Goal: Information Seeking & Learning: Learn about a topic

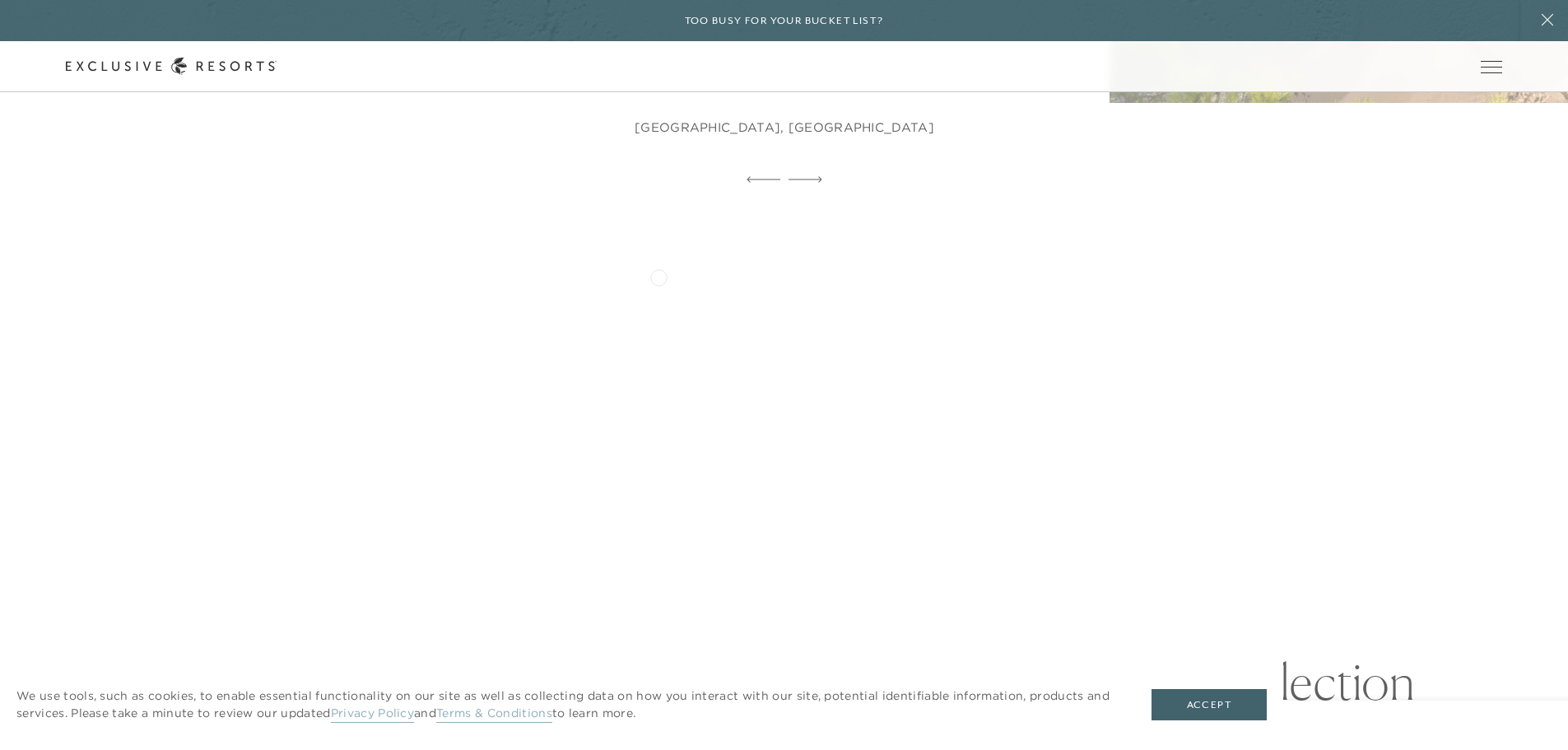
scroll to position [1399, 0]
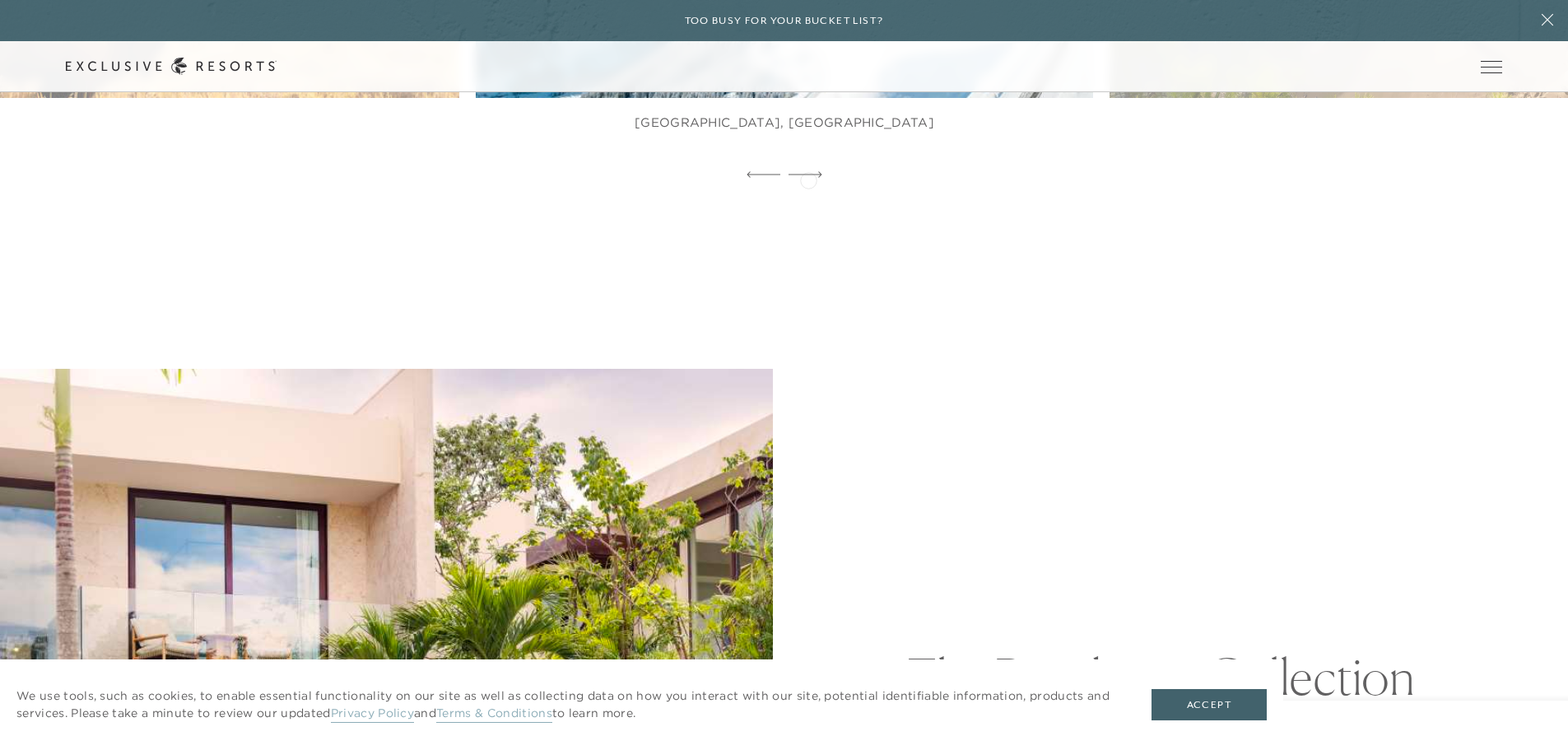
click at [808, 179] on div at bounding box center [806, 175] width 34 height 25
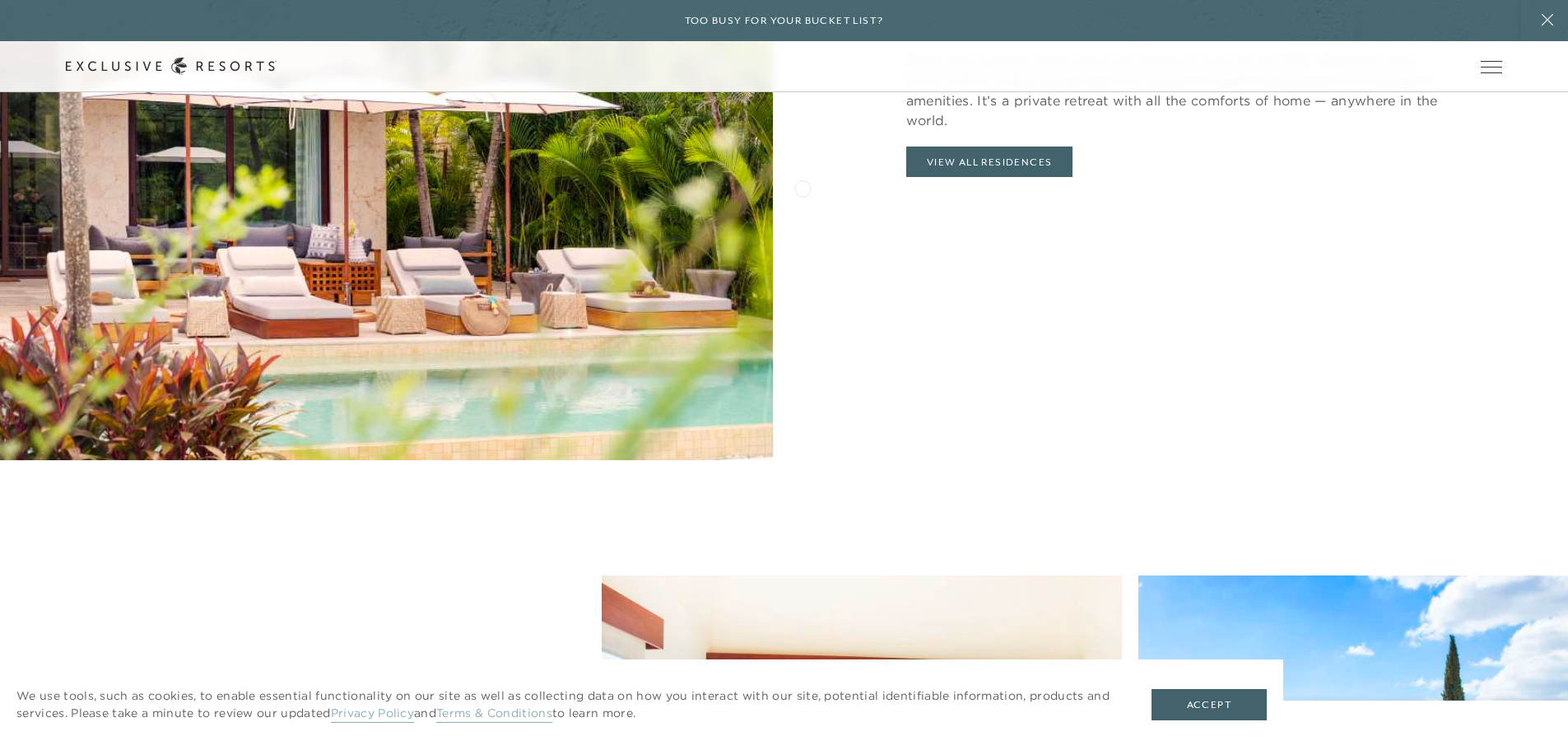
scroll to position [1975, 0]
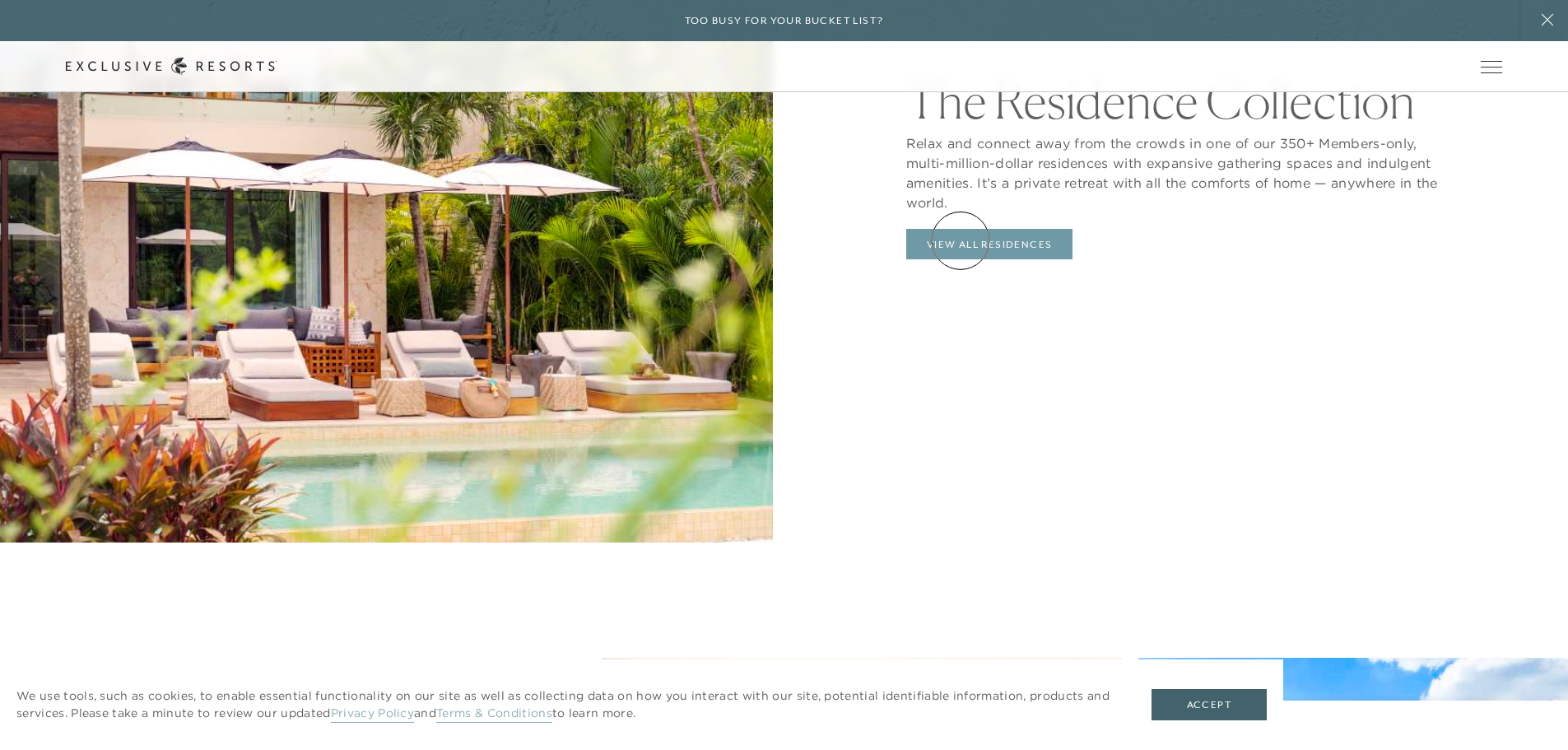
click at [961, 240] on link "View All Residences" at bounding box center [990, 244] width 167 height 32
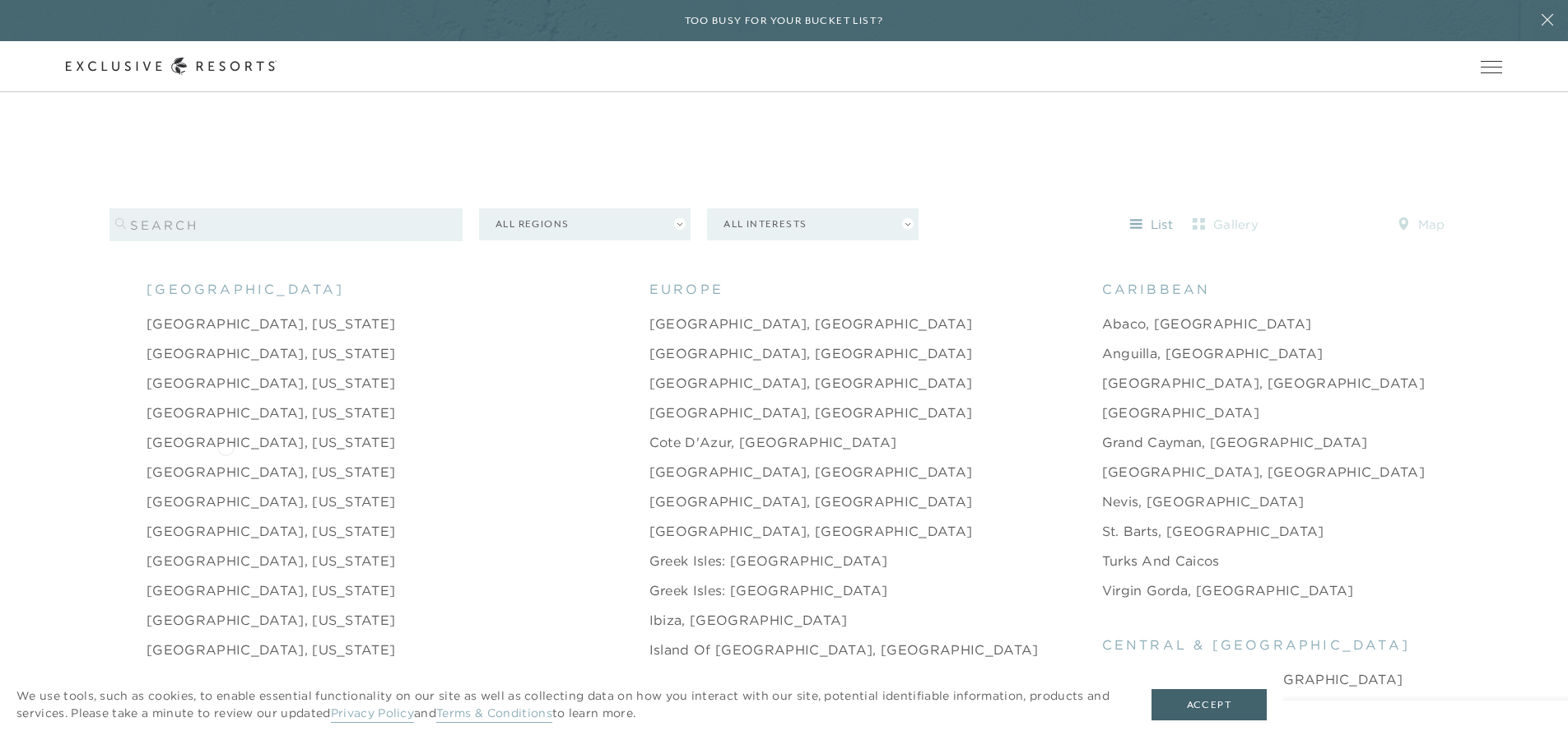
scroll to position [1646, 0]
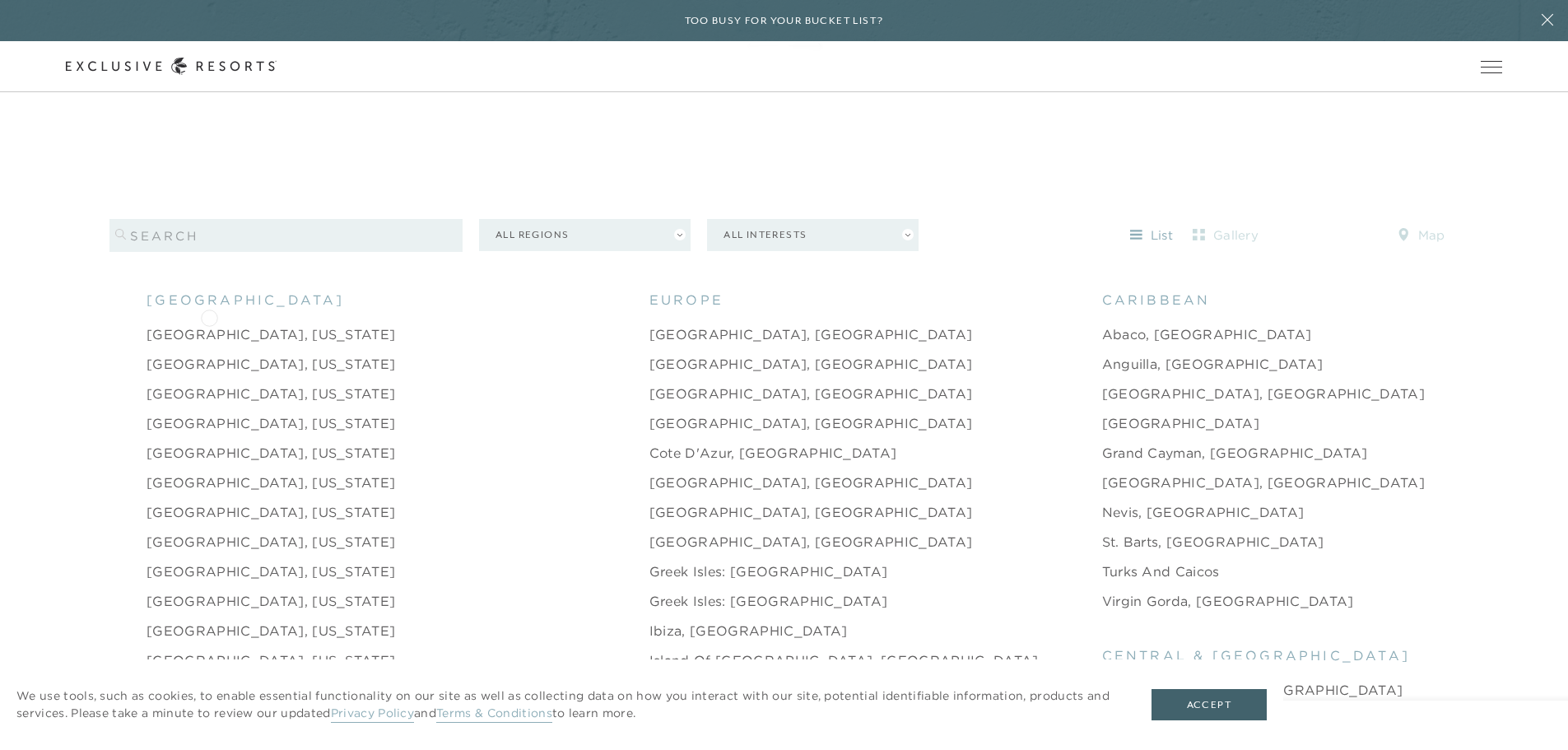
click at [209, 324] on link "[GEOGRAPHIC_DATA], [US_STATE]" at bounding box center [271, 333] width 249 height 20
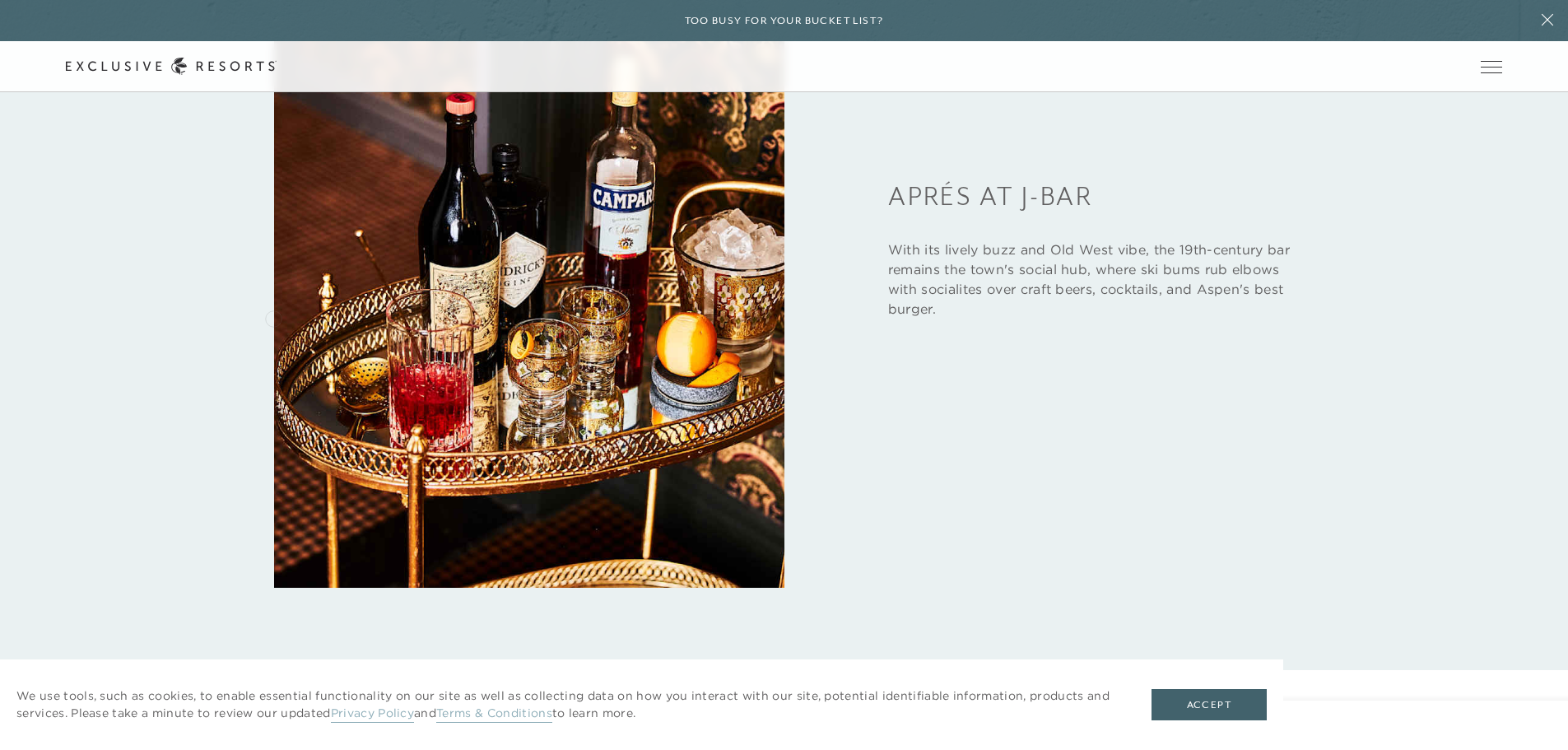
scroll to position [3209, 0]
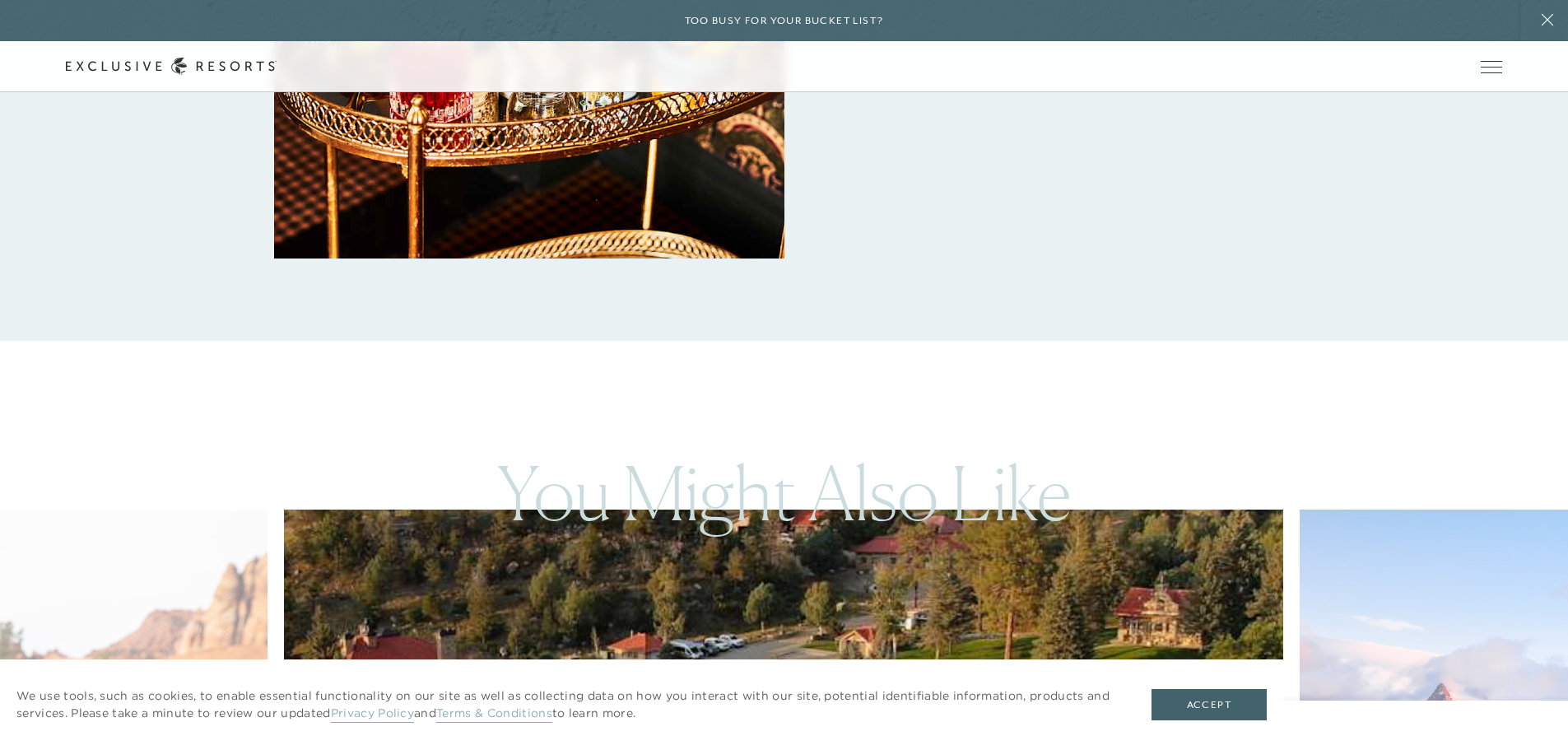
scroll to position [1646, 0]
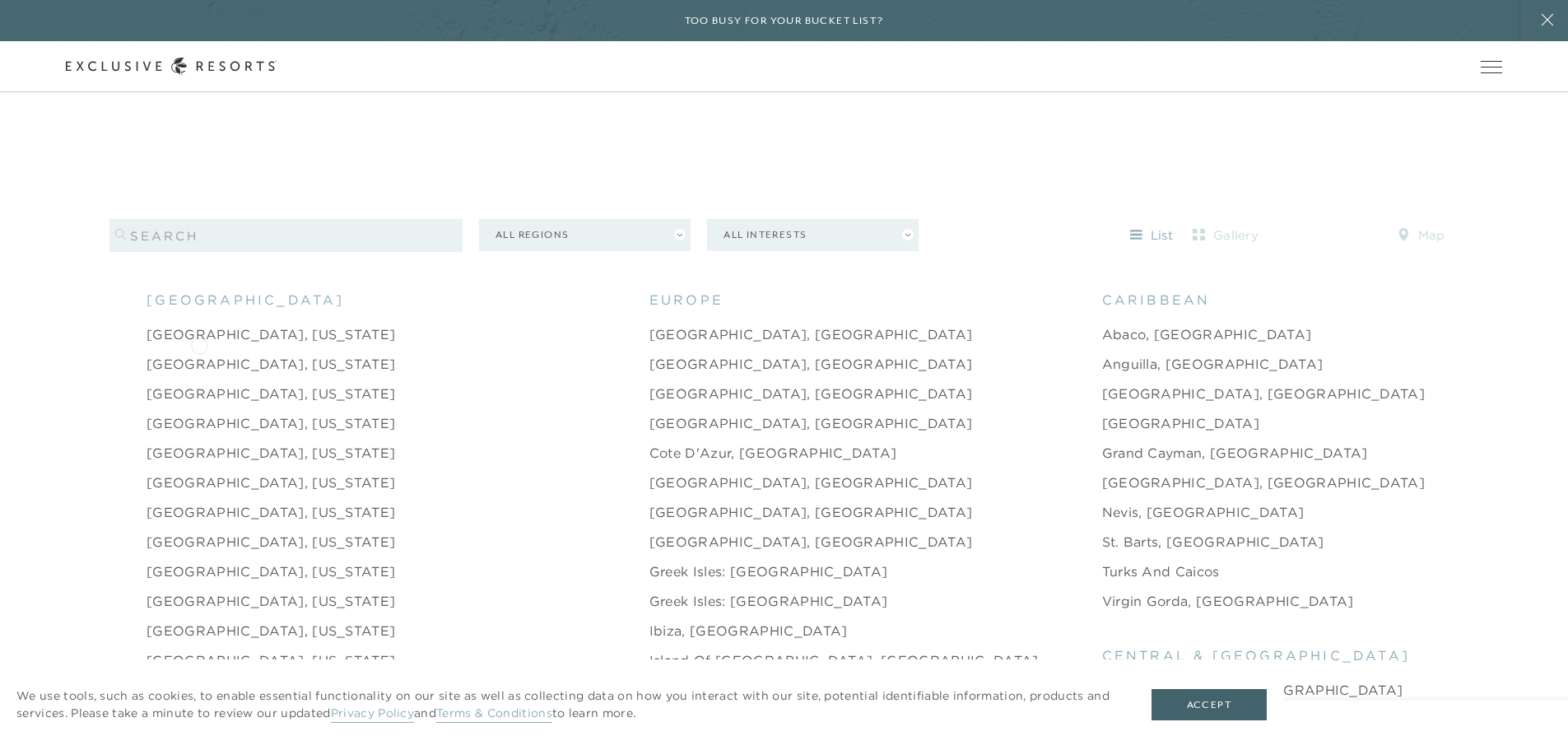
click at [200, 354] on link "[GEOGRAPHIC_DATA], [US_STATE]" at bounding box center [271, 363] width 249 height 20
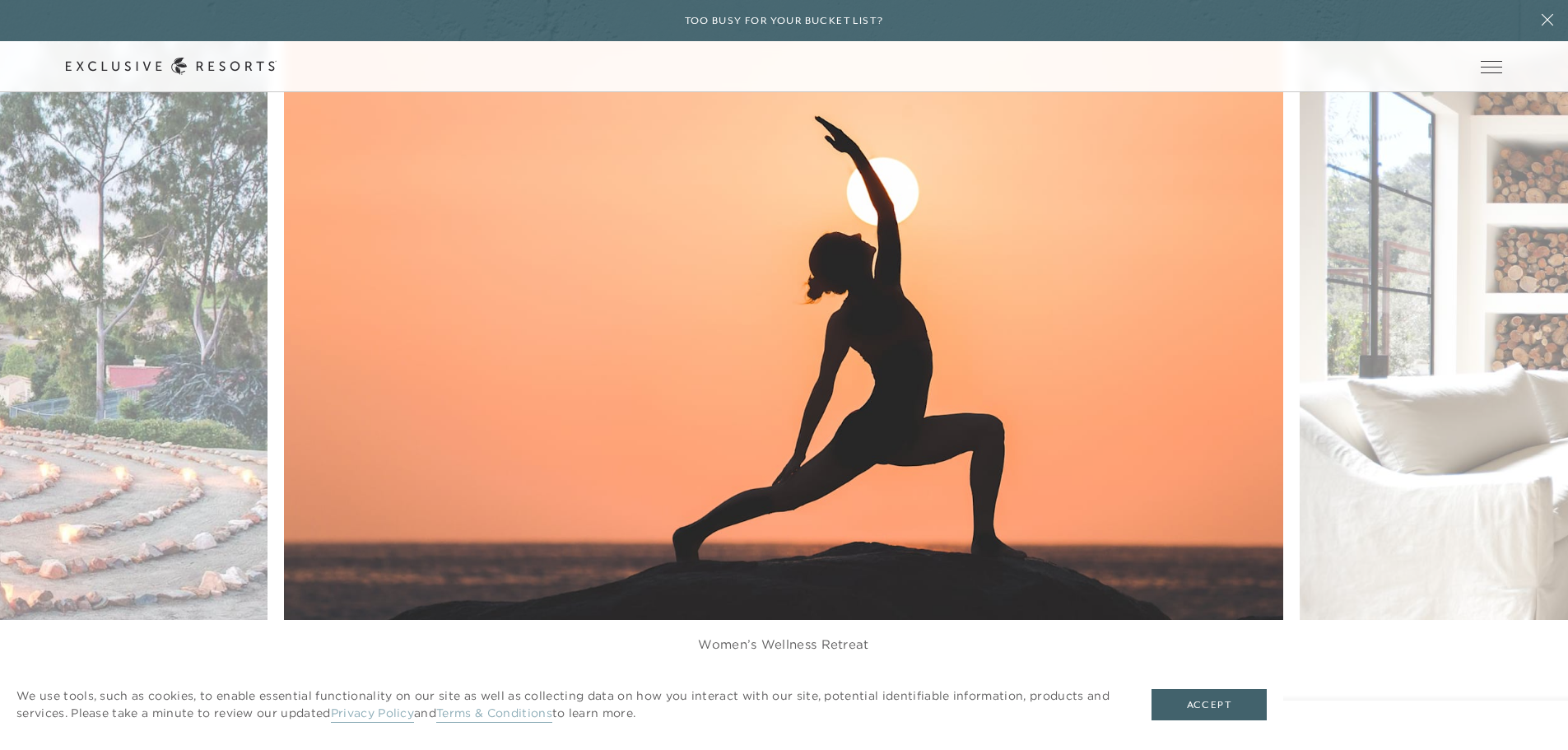
scroll to position [4197, 0]
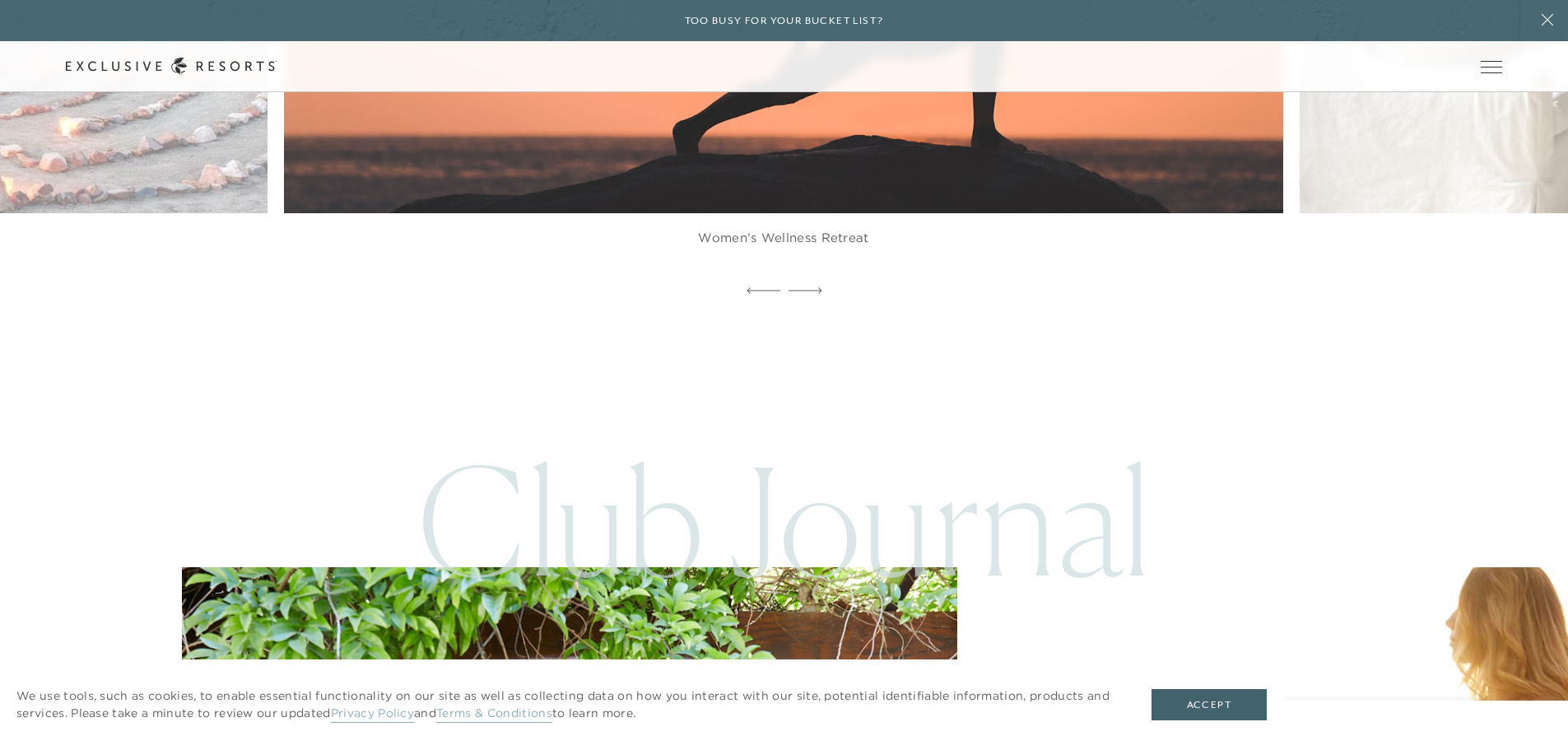
scroll to position [1646, 0]
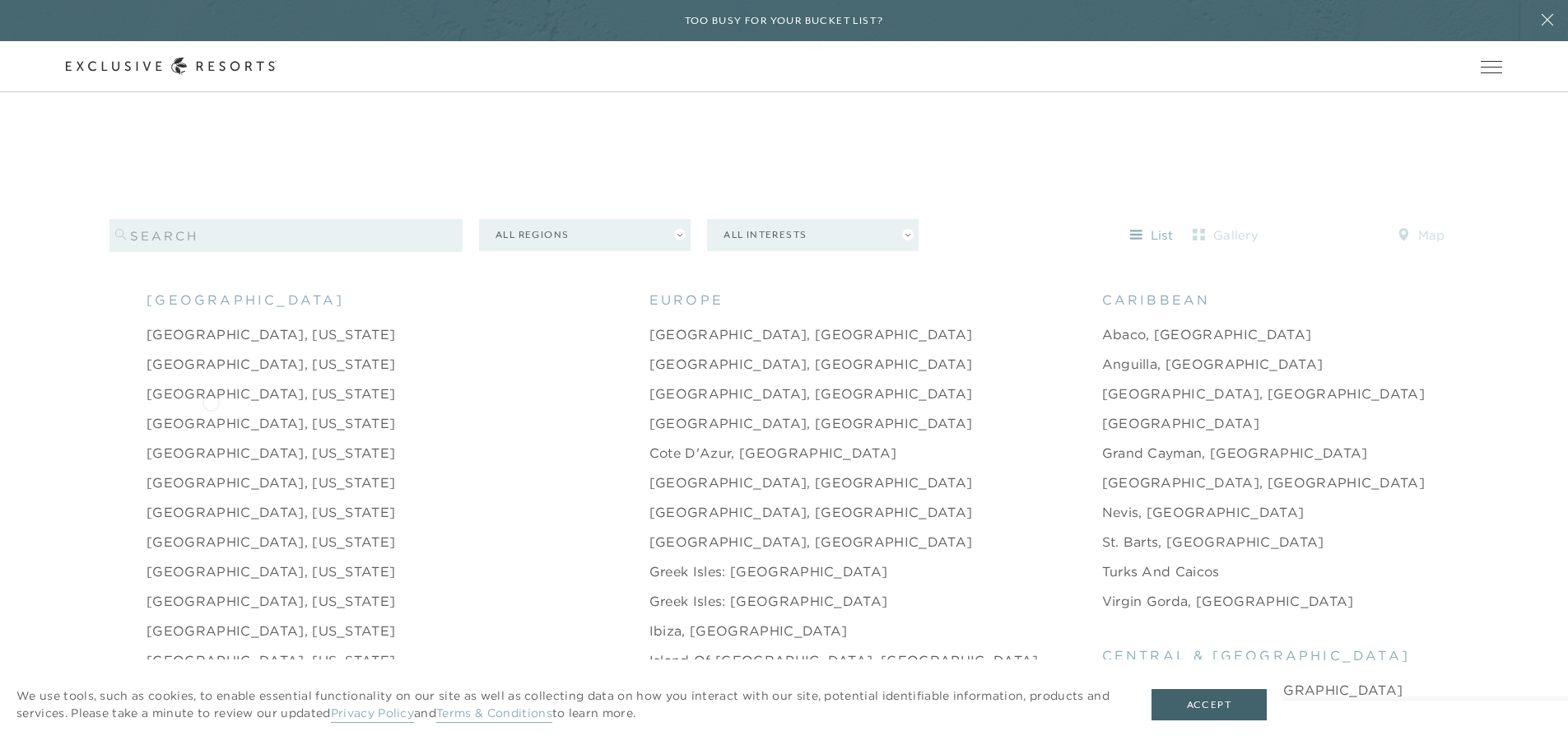
click at [211, 413] on link "[GEOGRAPHIC_DATA], [US_STATE]" at bounding box center [271, 423] width 249 height 20
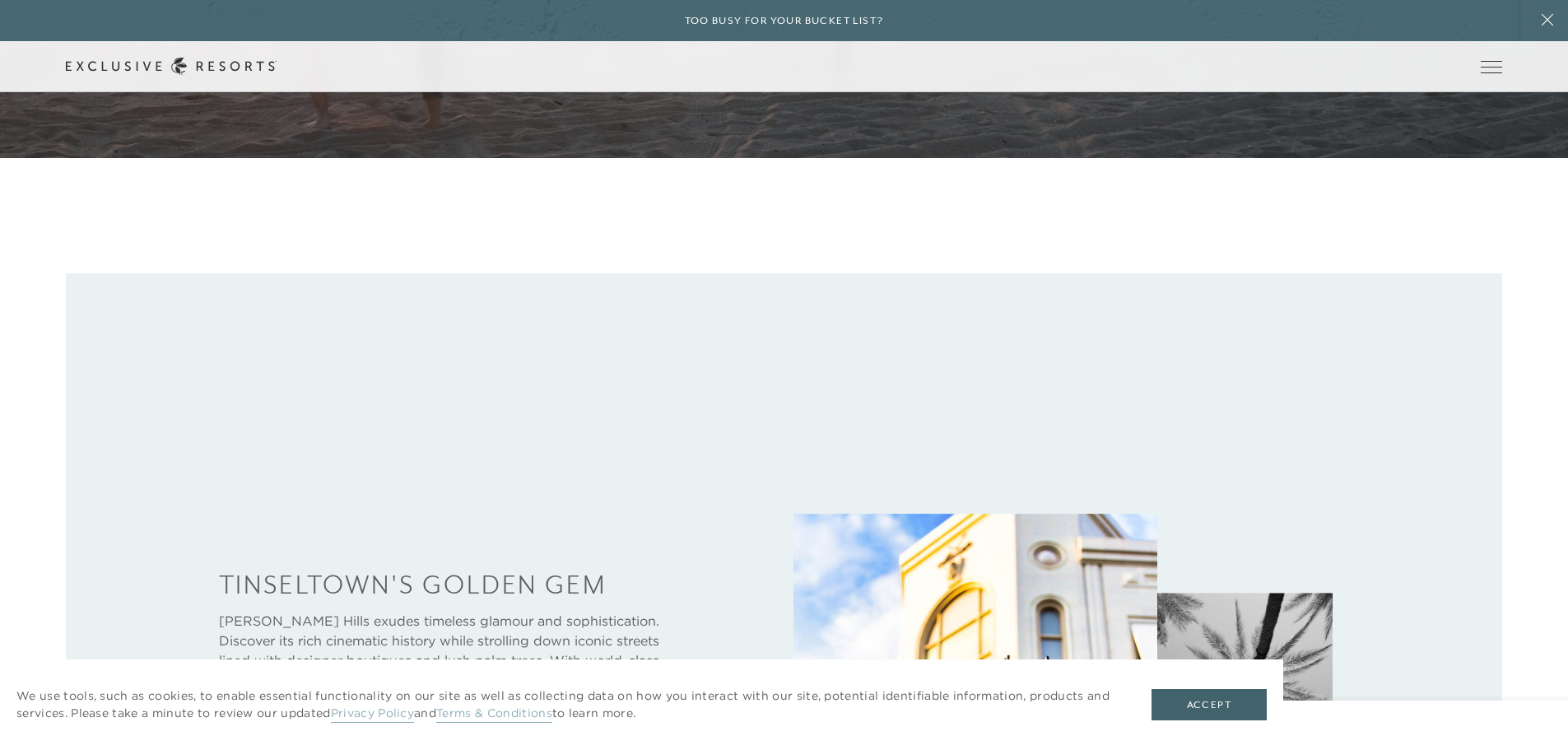
scroll to position [658, 0]
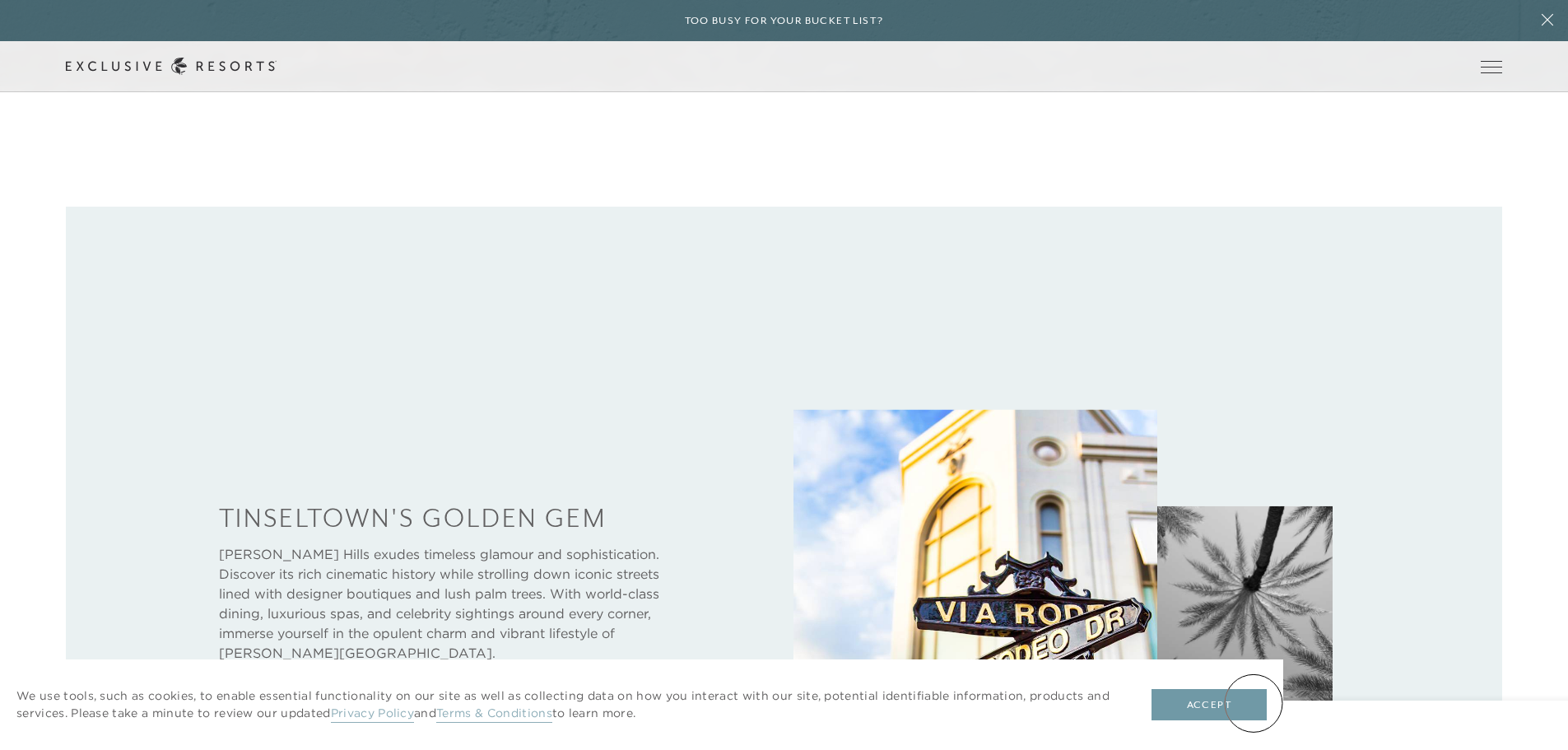
click at [1253, 703] on button "Accept" at bounding box center [1209, 704] width 115 height 32
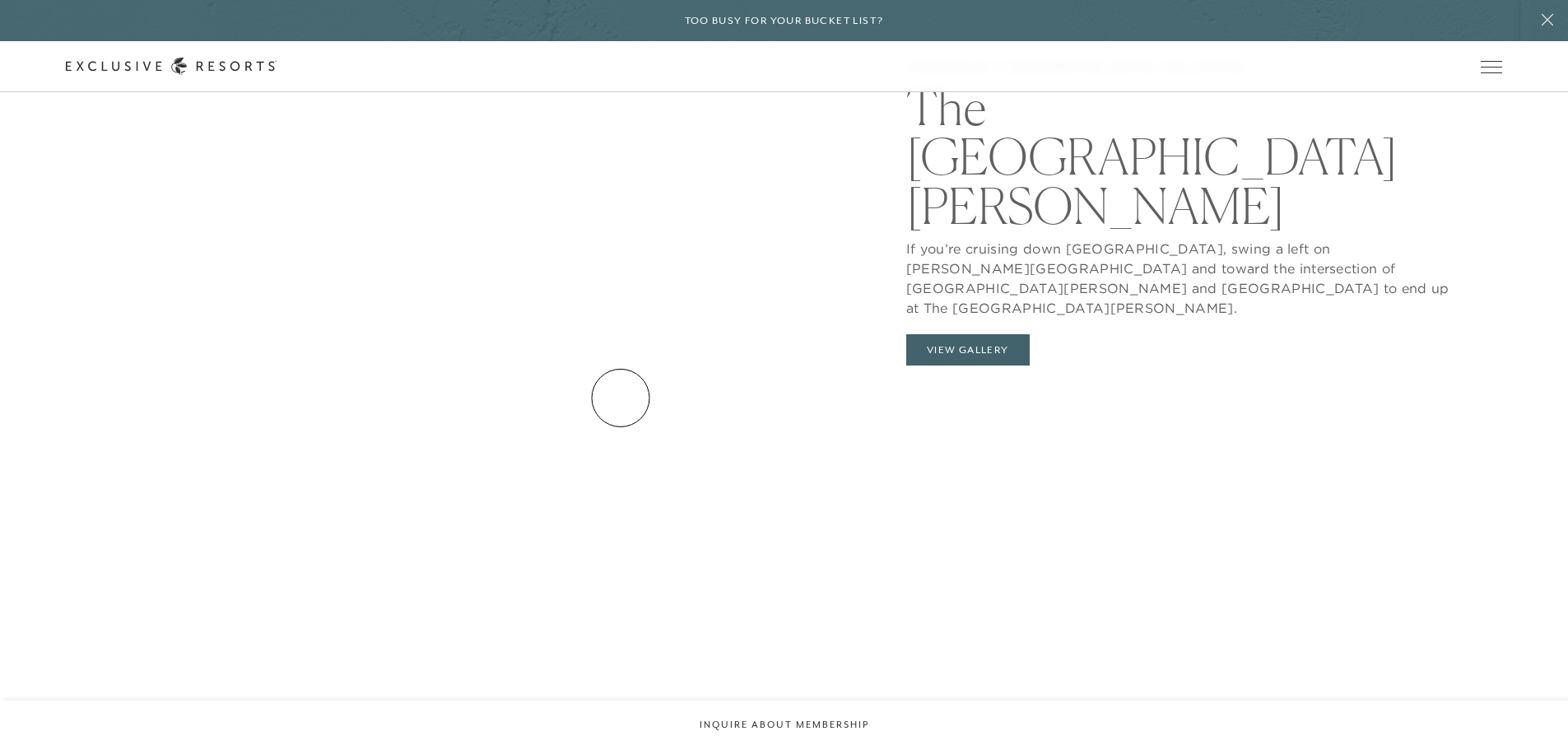
scroll to position [2386, 0]
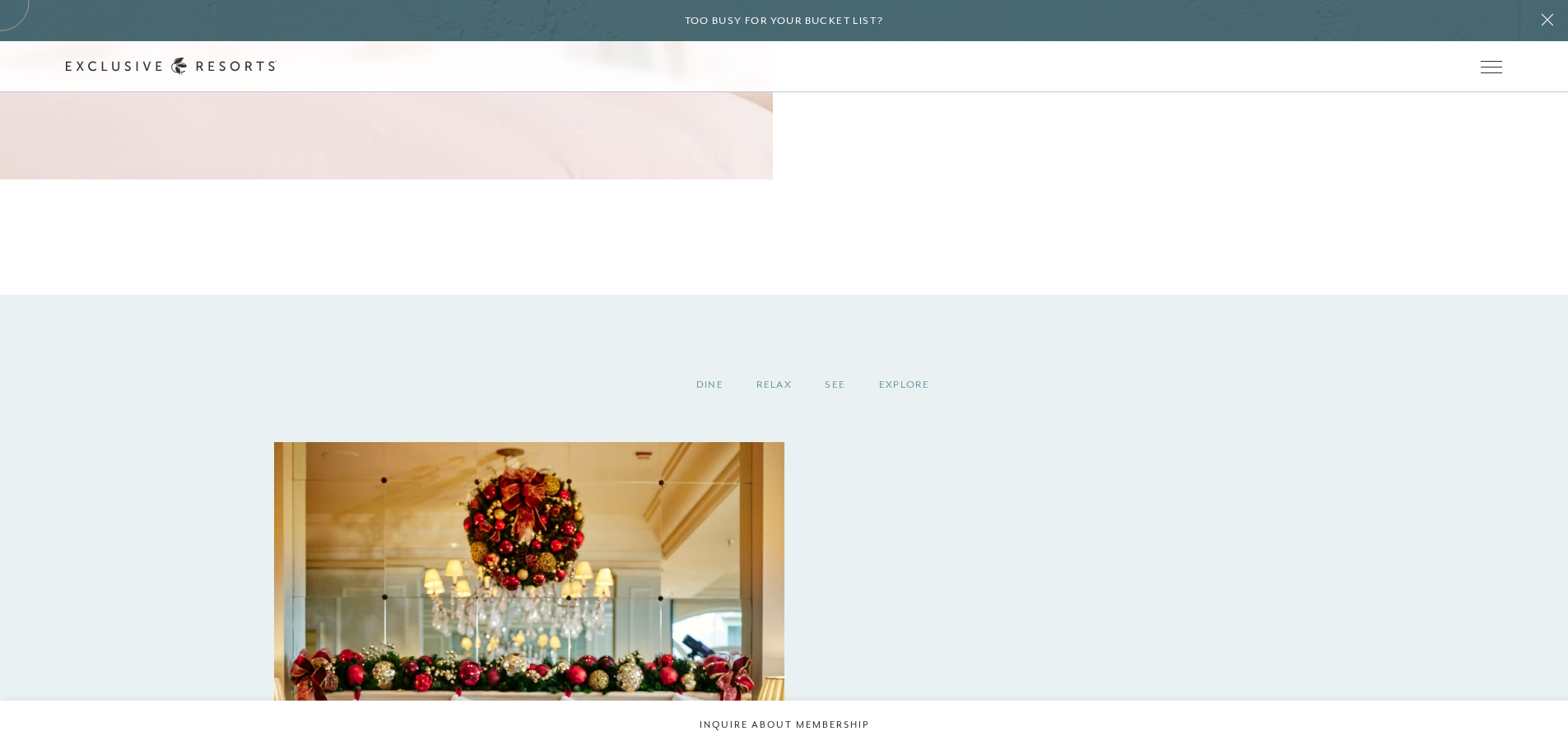
scroll to position [1646, 0]
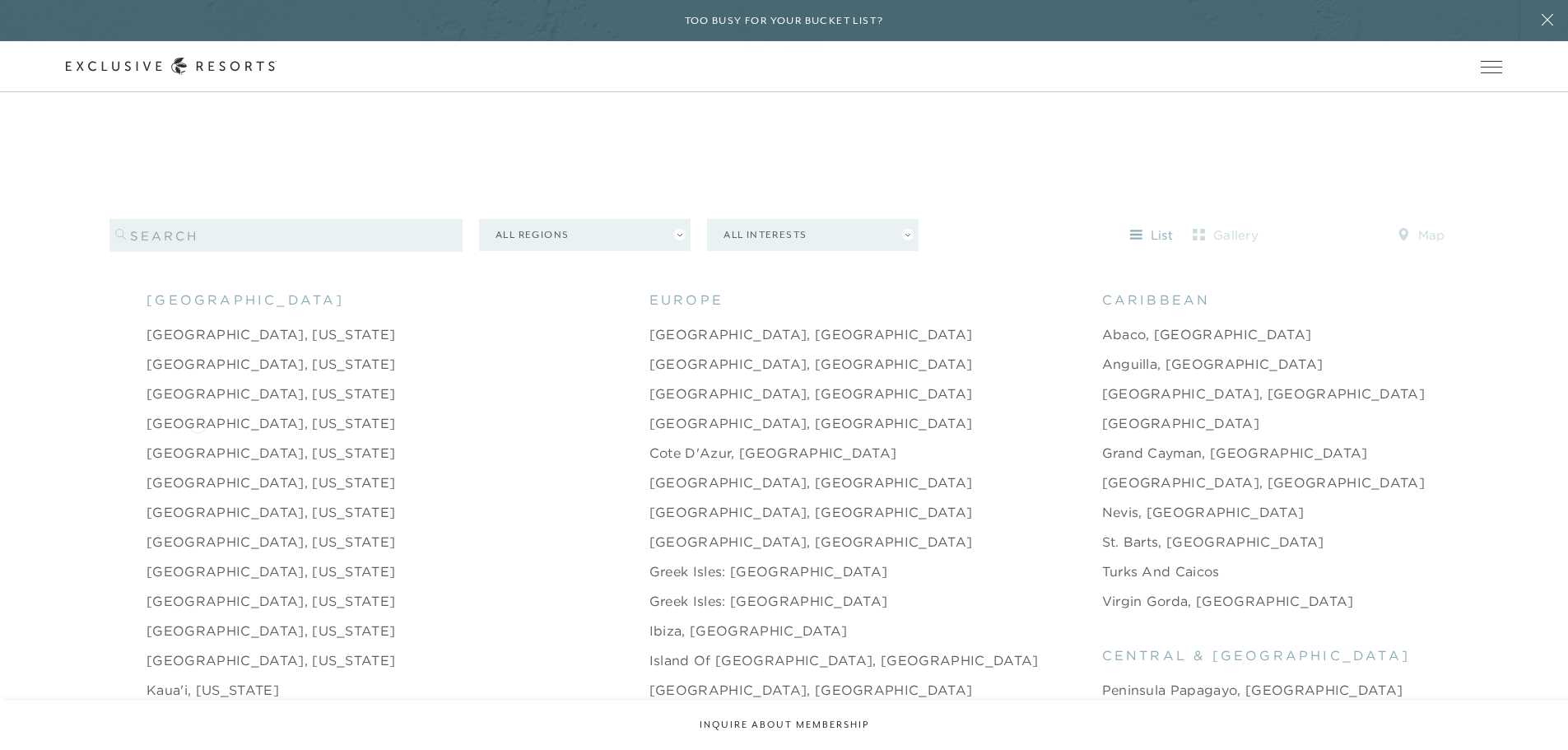
click at [198, 442] on link "[GEOGRAPHIC_DATA], [US_STATE]" at bounding box center [271, 452] width 249 height 20
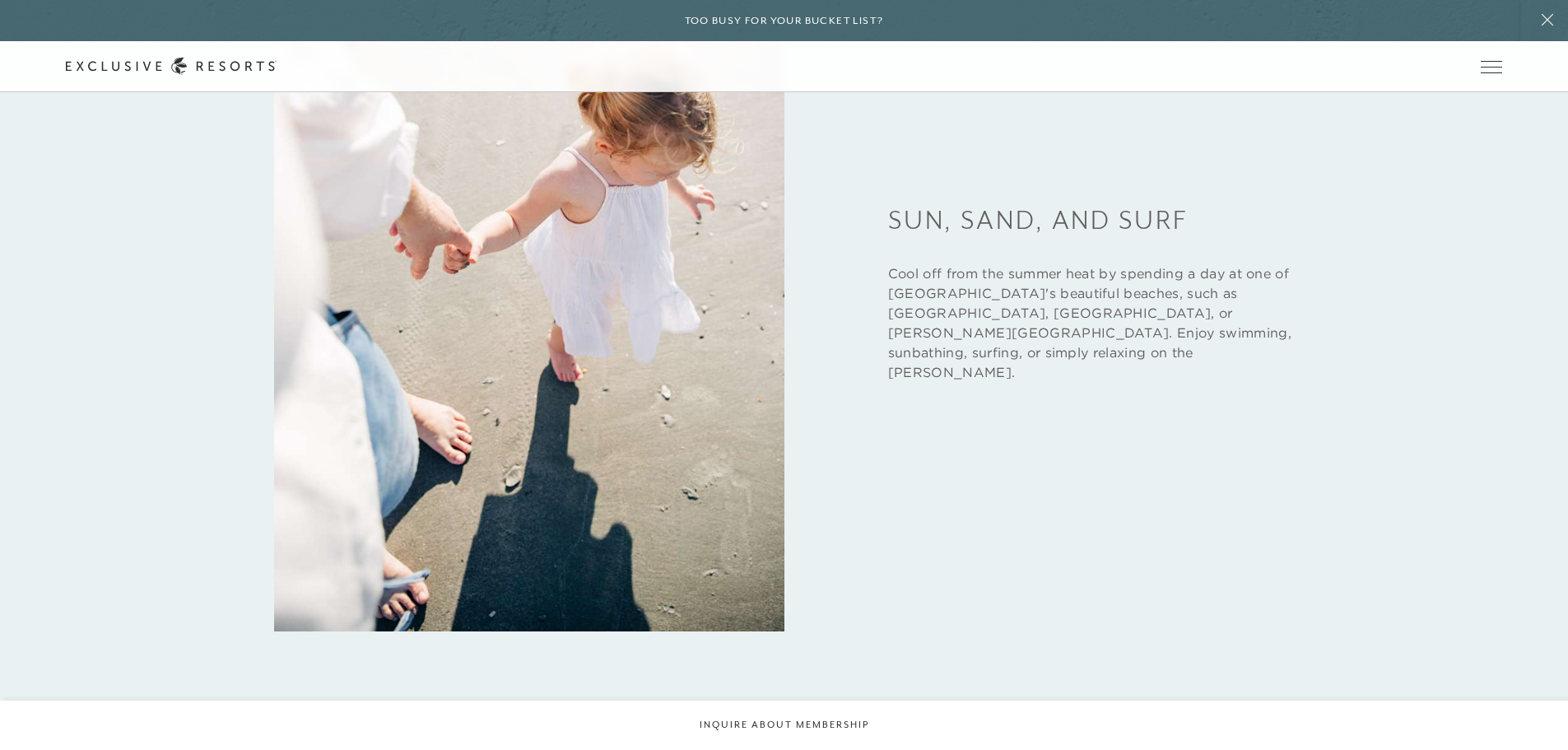
scroll to position [3127, 0]
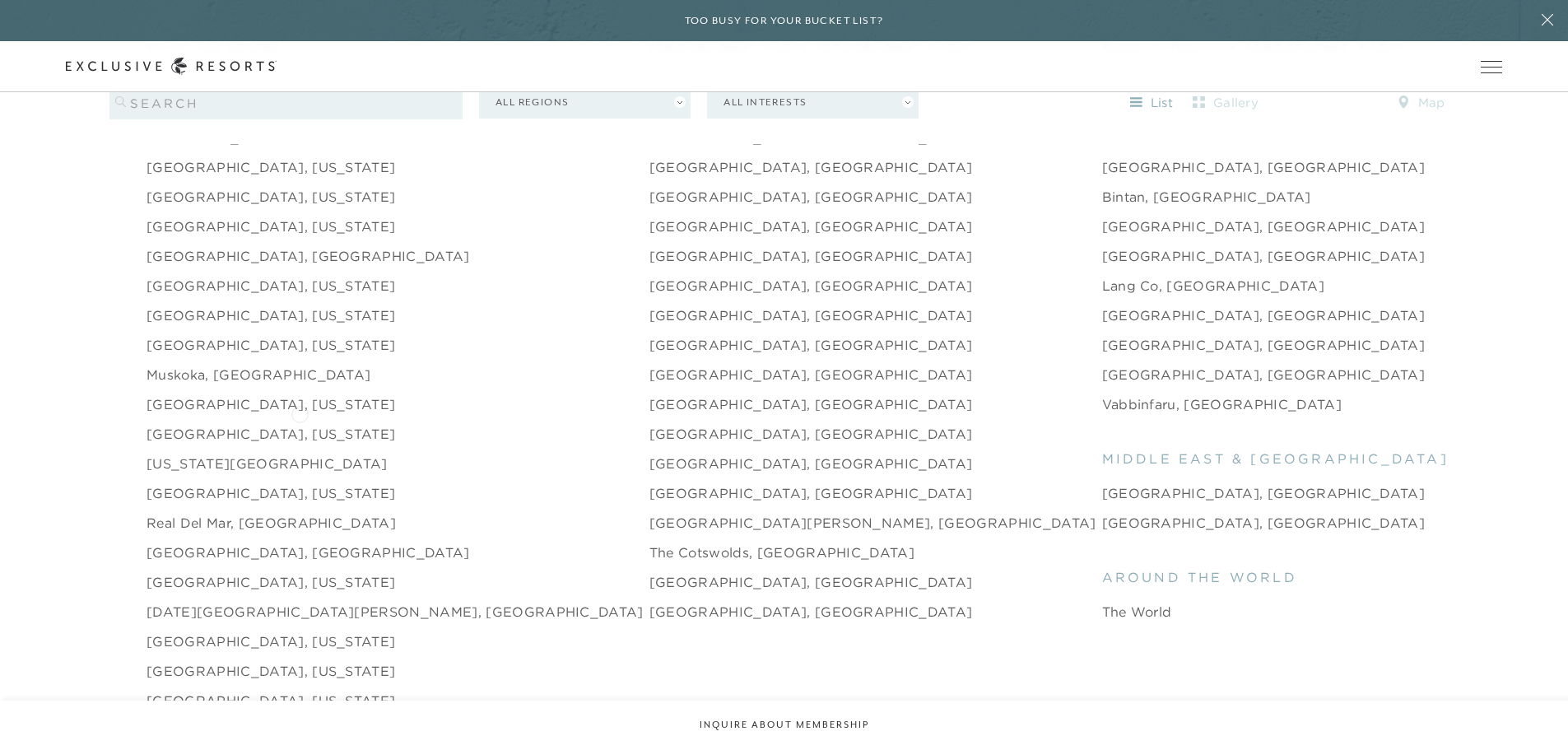
scroll to position [2386, 0]
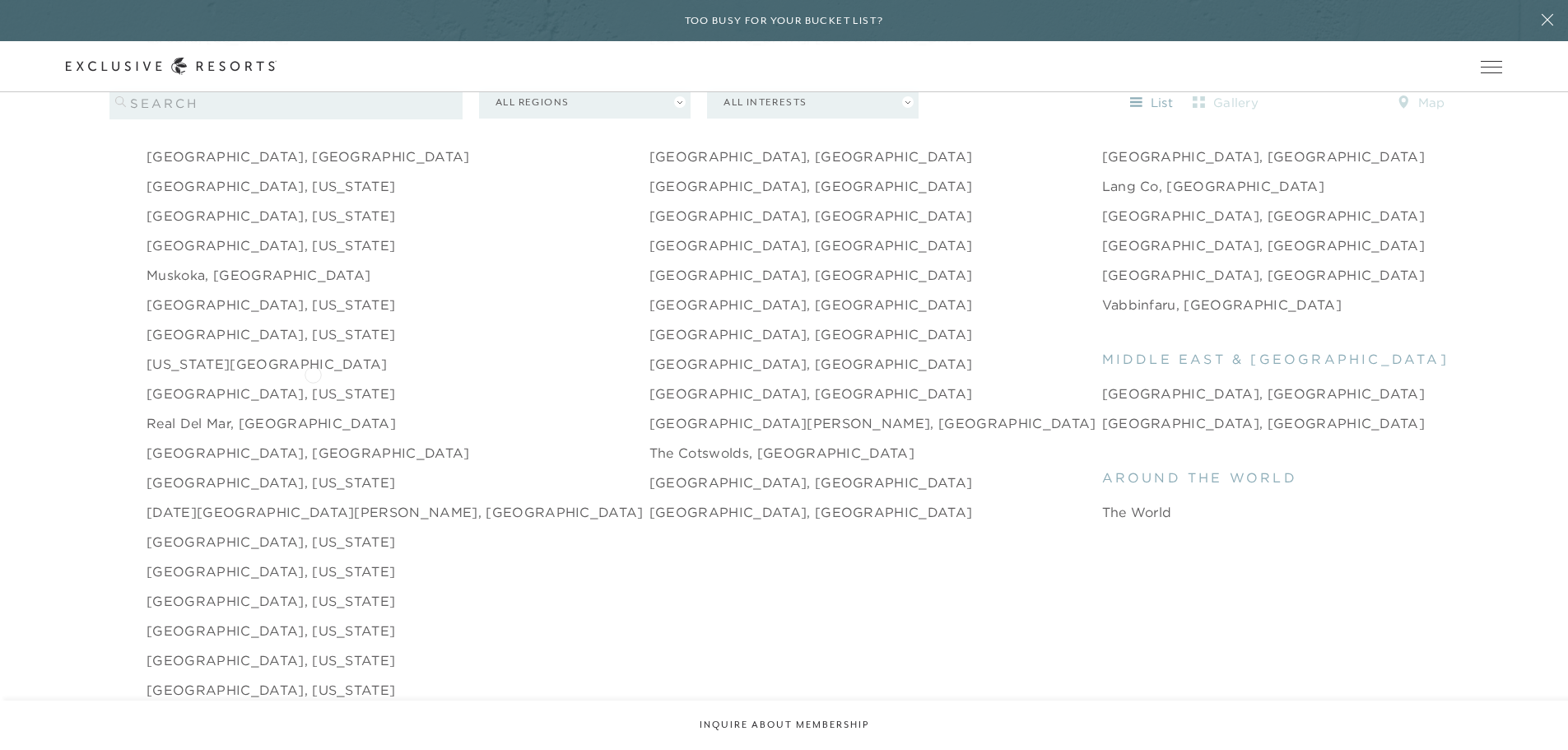
click at [313, 384] on link "[GEOGRAPHIC_DATA], [US_STATE]" at bounding box center [271, 393] width 249 height 20
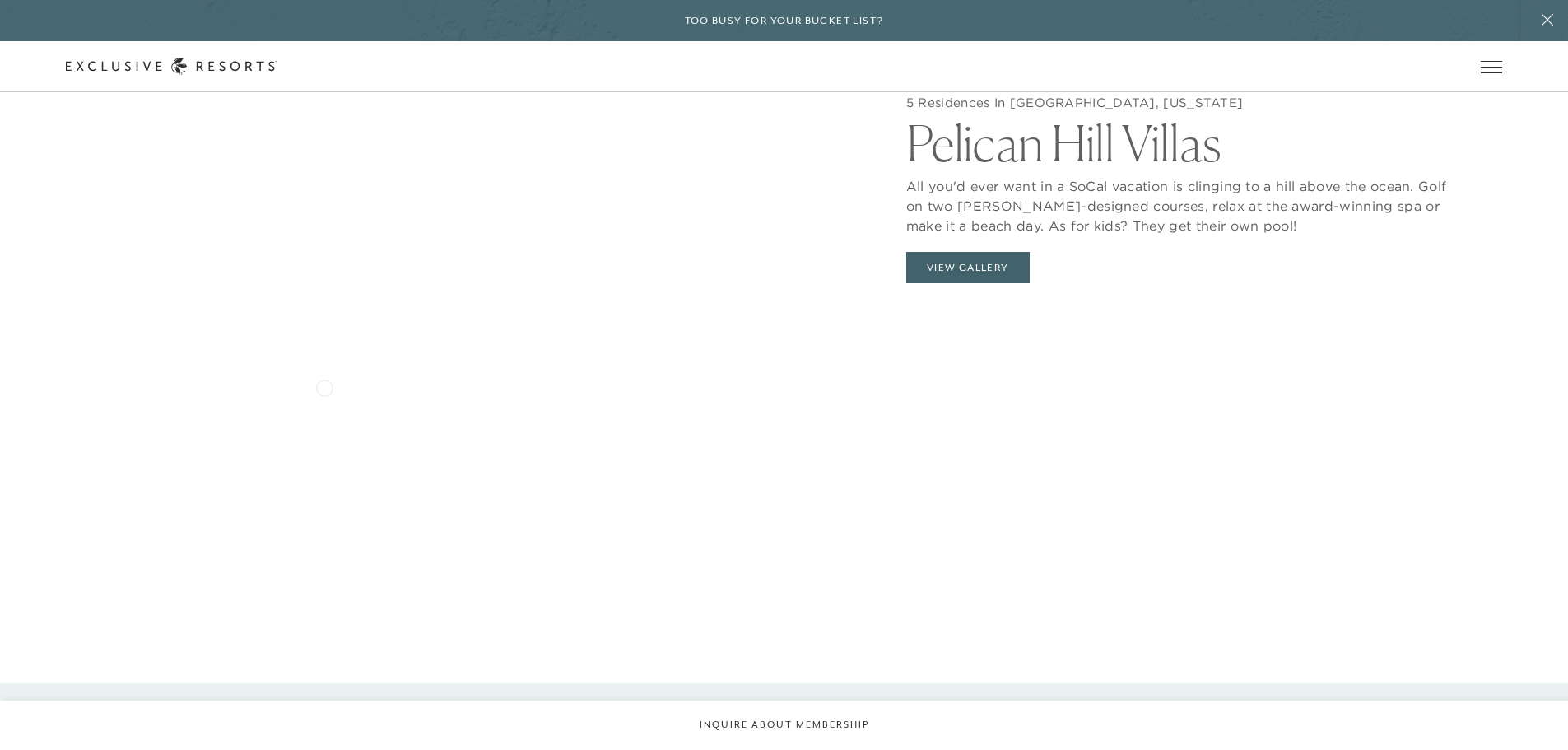
scroll to position [2222, 0]
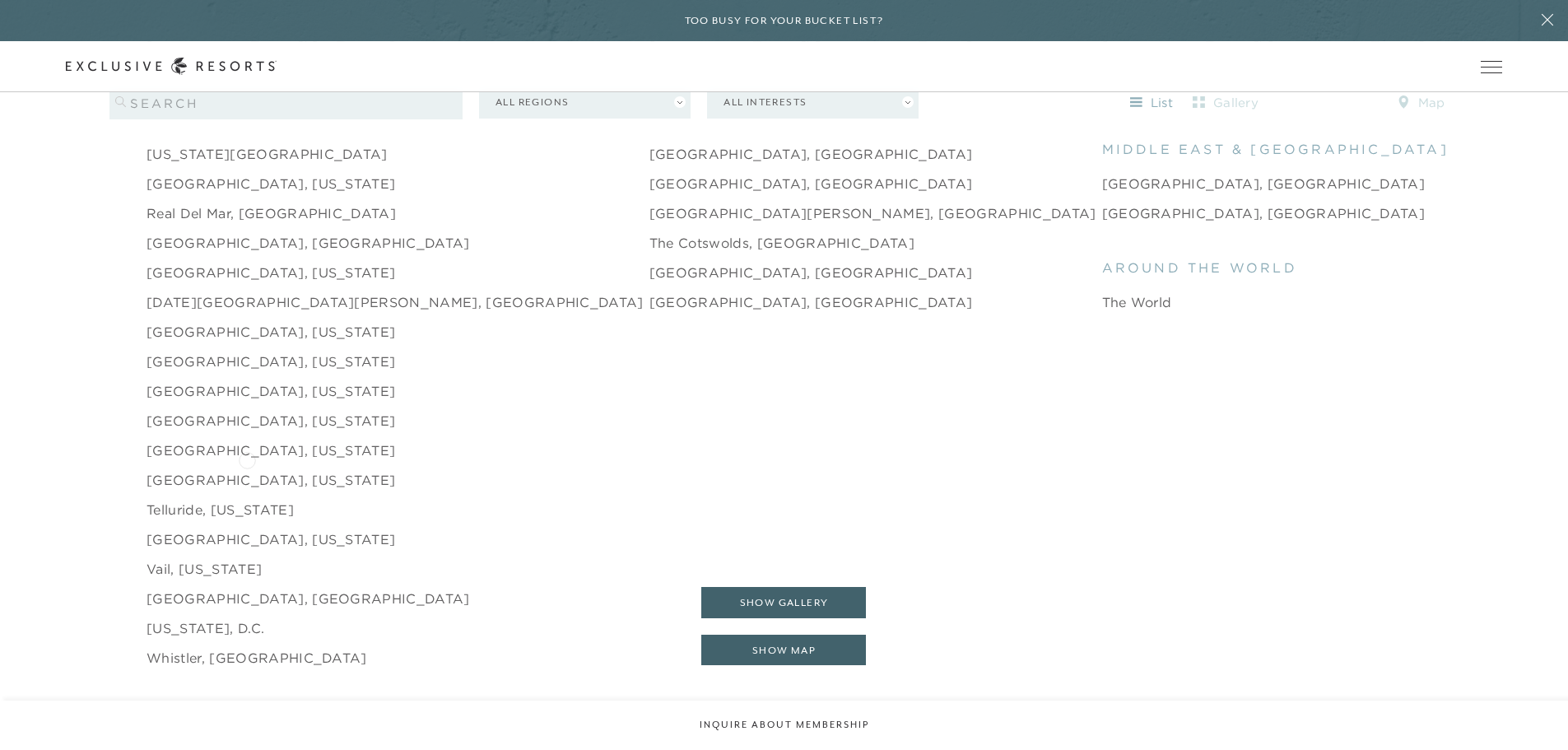
scroll to position [2634, 0]
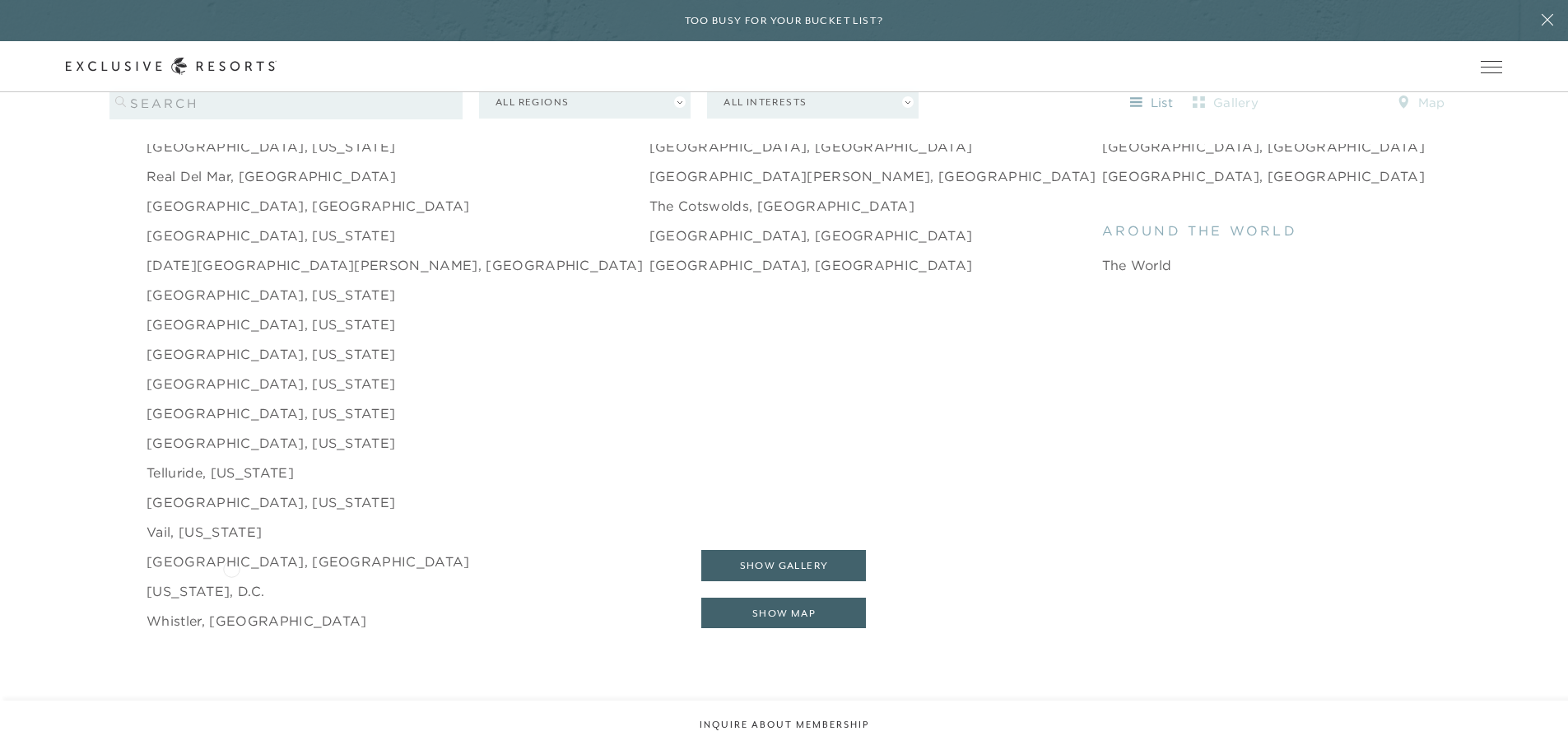
click at [231, 581] on link "[US_STATE], D.C." at bounding box center [205, 591] width 118 height 20
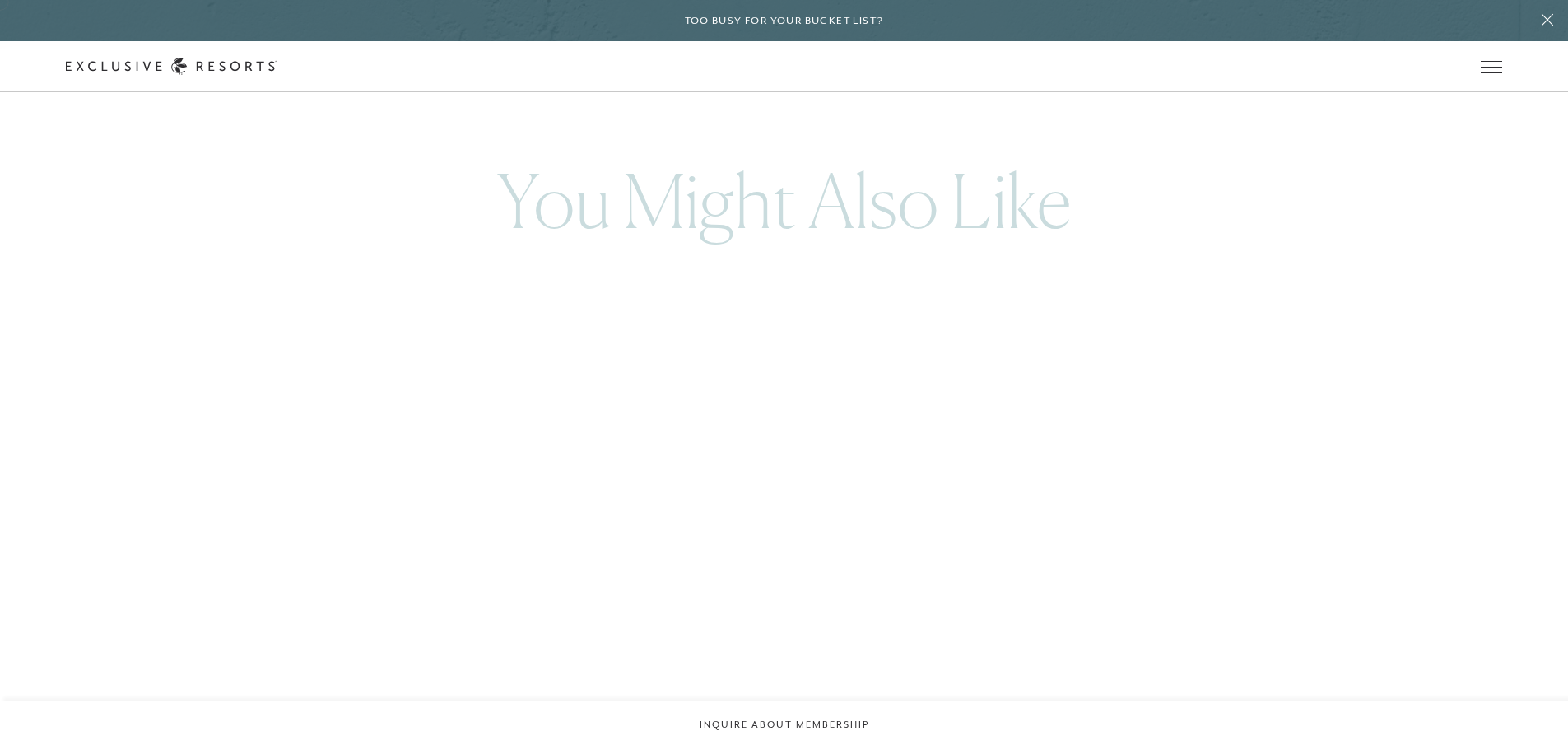
scroll to position [3703, 0]
